Goal: Task Accomplishment & Management: Manage account settings

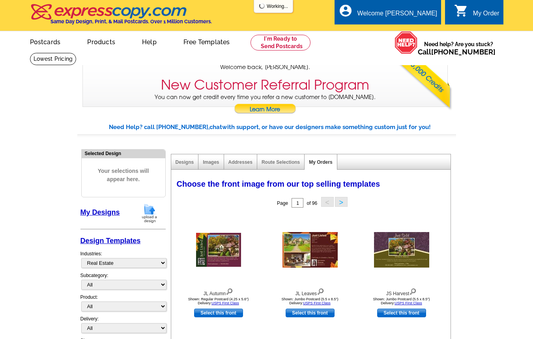
select select "785"
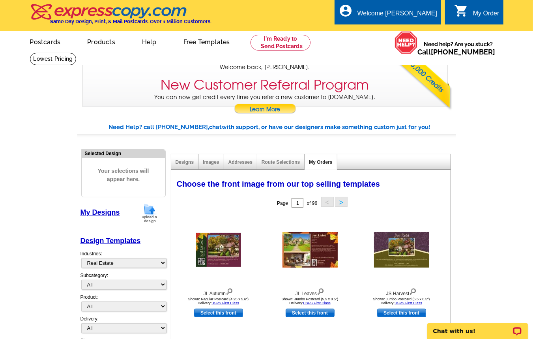
click at [323, 160] on link "My Orders" at bounding box center [320, 163] width 23 height 6
click at [426, 30] on link "My Account" at bounding box center [418, 30] width 34 height 7
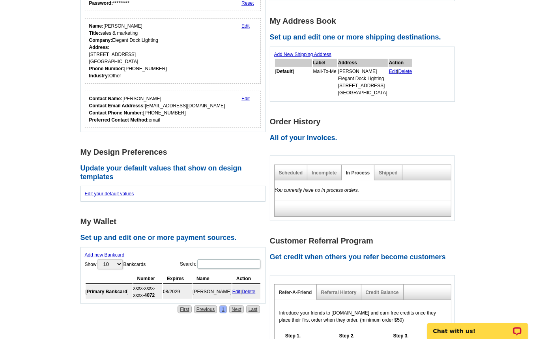
scroll to position [127, 0]
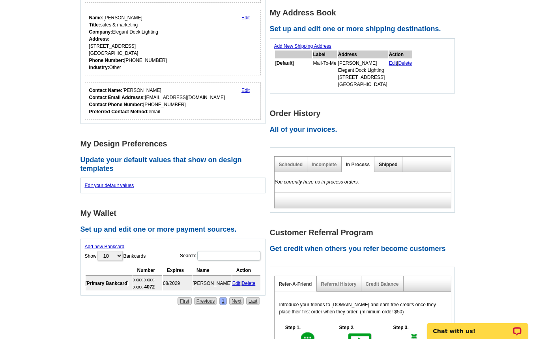
click at [387, 163] on link "Shipped" at bounding box center [388, 165] width 19 height 6
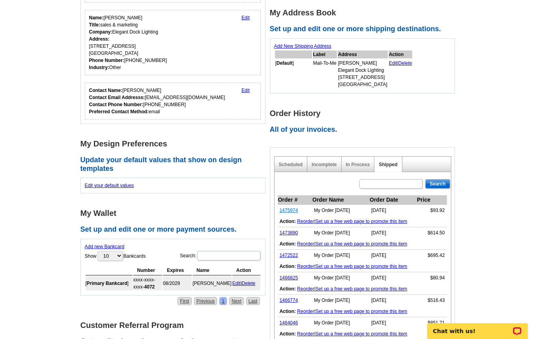
click at [293, 211] on link "1475974" at bounding box center [289, 211] width 19 height 6
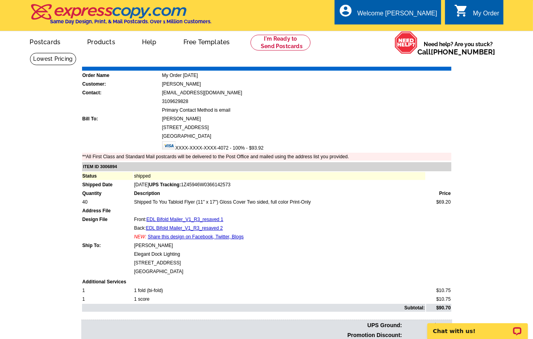
click at [365, 62] on link "Download Invoice" at bounding box center [381, 61] width 56 height 7
click at [1, 189] on main "Order Number: 1475974 Download Invoice | Print Invoice Order Name My Order 2025…" at bounding box center [266, 229] width 533 height 353
